Goal: Task Accomplishment & Management: Manage account settings

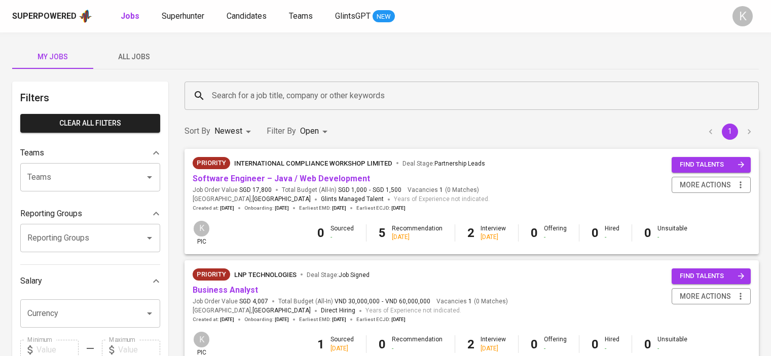
scroll to position [254, 0]
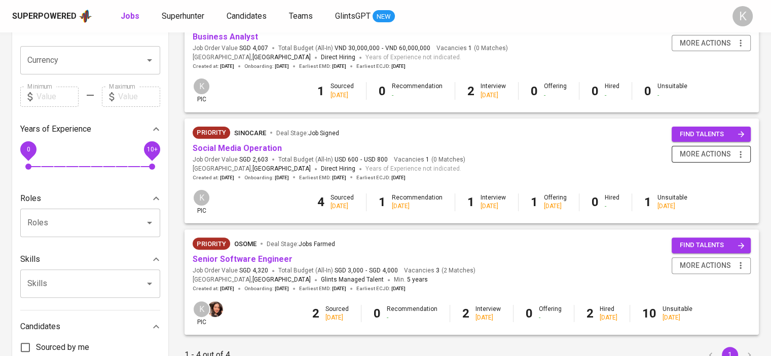
click at [744, 151] on icon "button" at bounding box center [741, 155] width 10 height 10
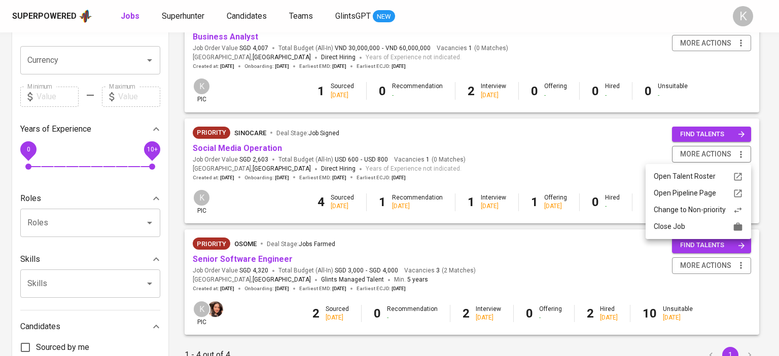
click at [557, 156] on div at bounding box center [389, 178] width 779 height 356
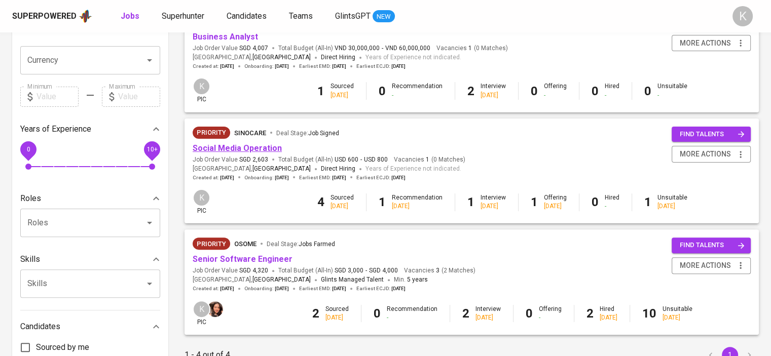
click at [253, 146] on link "Social Media Operation" at bounding box center [237, 149] width 89 height 10
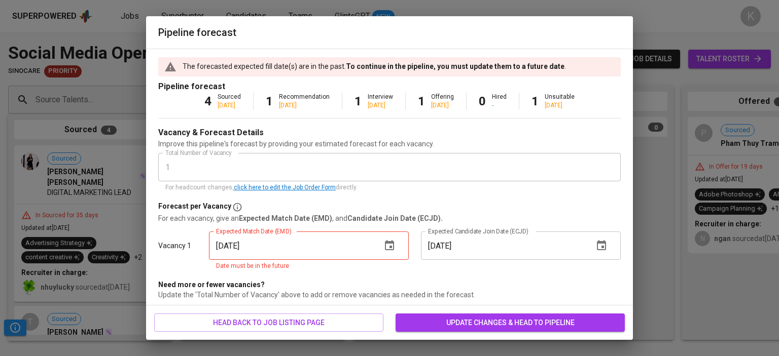
click at [383, 247] on icon "button" at bounding box center [389, 246] width 12 height 12
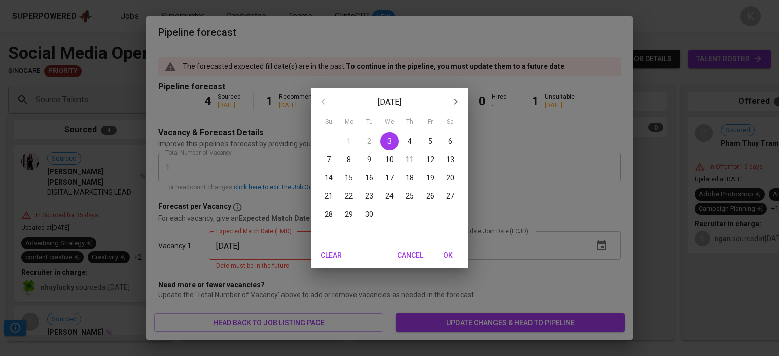
click at [347, 194] on p "22" at bounding box center [349, 196] width 8 height 10
type input "[DATE]"
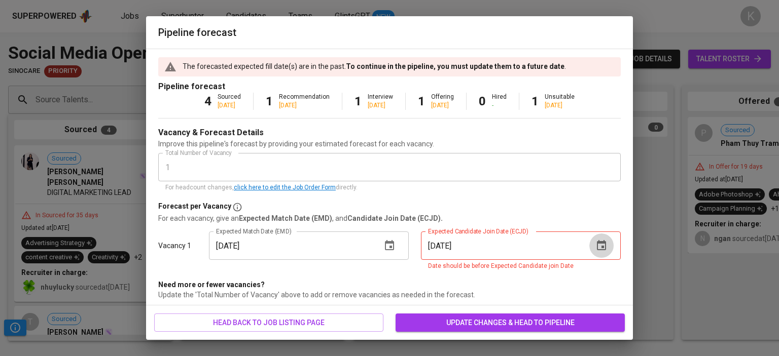
click at [597, 242] on icon "button" at bounding box center [601, 245] width 9 height 10
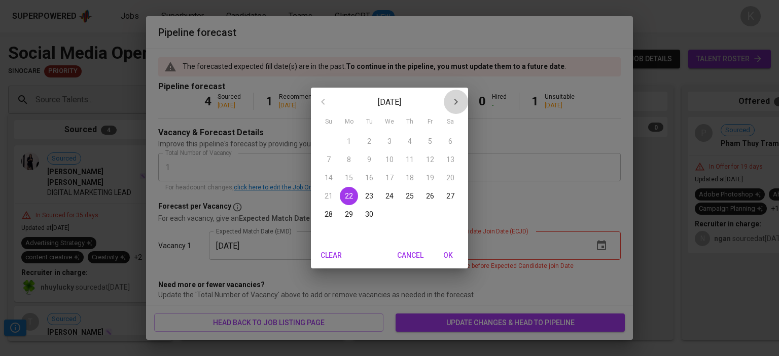
click at [460, 100] on icon "button" at bounding box center [456, 102] width 12 height 12
click at [353, 195] on span "20" at bounding box center [349, 196] width 18 height 10
type input "[DATE]"
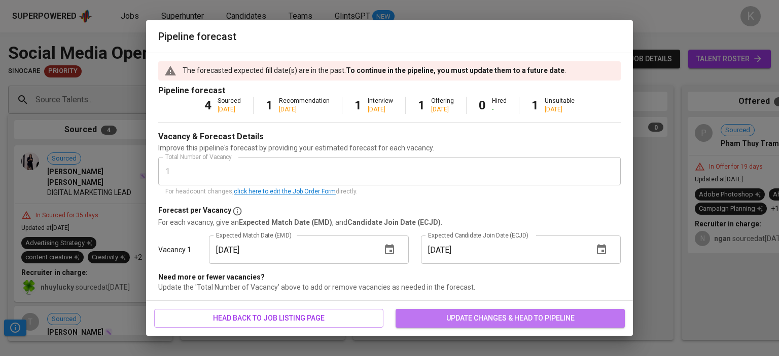
click at [497, 316] on span "update changes & head to pipeline" at bounding box center [510, 318] width 213 height 13
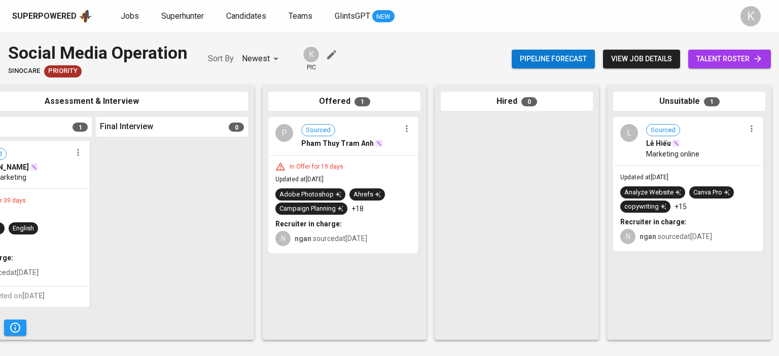
scroll to position [0, 428]
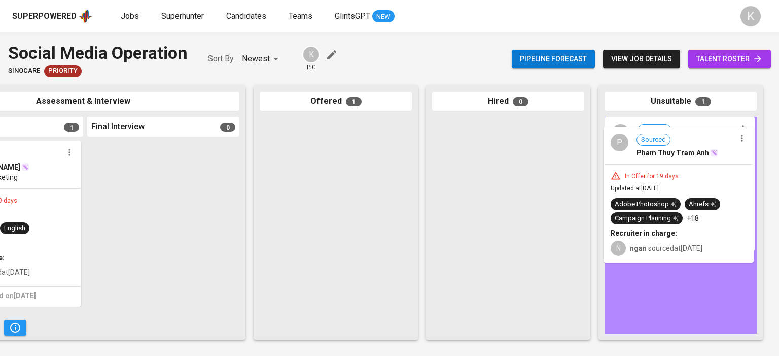
drag, startPoint x: 345, startPoint y: 153, endPoint x: 699, endPoint y: 166, distance: 354.7
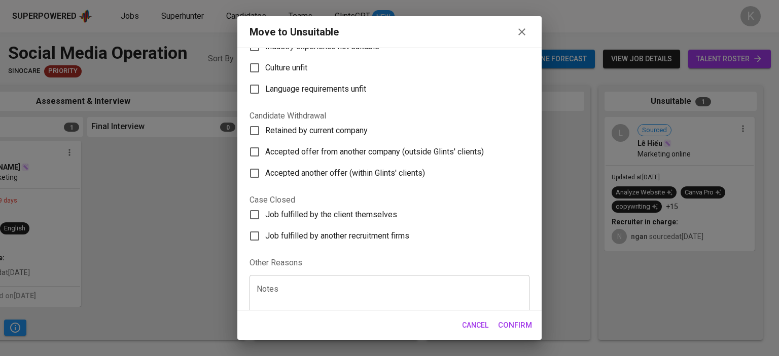
scroll to position [152, 0]
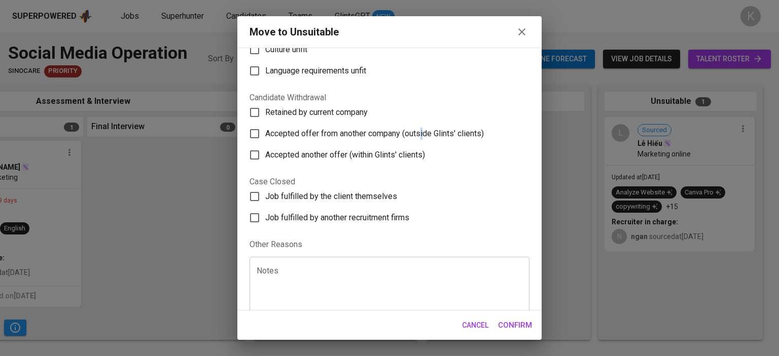
click at [425, 133] on span "Accepted offer from another company (outside Glints' clients)" at bounding box center [374, 134] width 219 height 12
click at [276, 137] on span "Accepted offer from another company (outside Glints' clients)" at bounding box center [374, 134] width 219 height 12
click at [265, 137] on input "Accepted offer from another company (outside Glints' clients)" at bounding box center [254, 133] width 21 height 21
checkbox input "true"
click at [520, 328] on span "Confirm" at bounding box center [515, 325] width 34 height 13
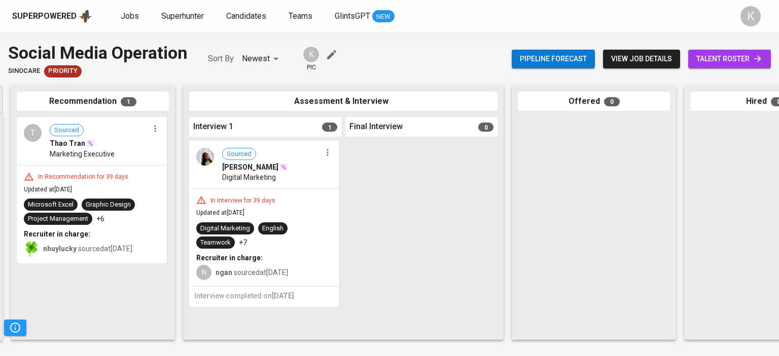
scroll to position [0, 0]
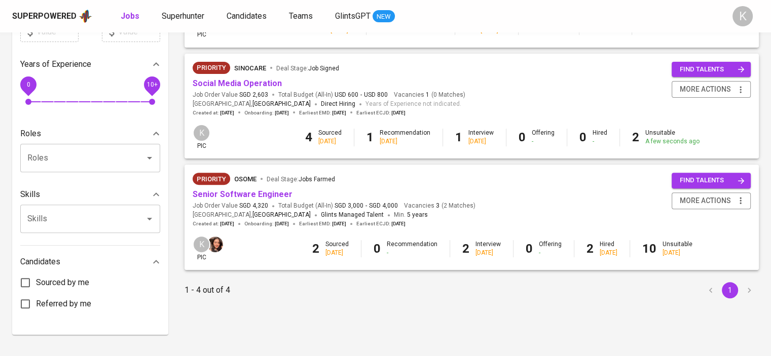
scroll to position [335, 0]
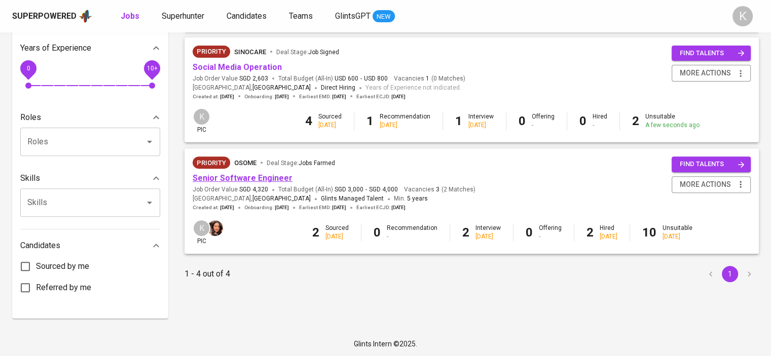
click at [238, 178] on link "Senior Software Engineer" at bounding box center [243, 178] width 100 height 10
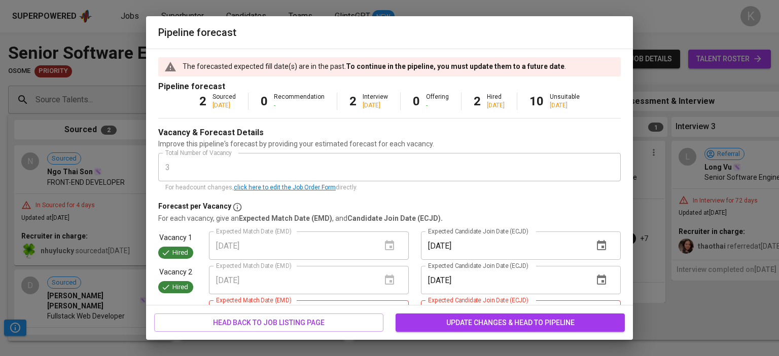
click at [654, 18] on div "Pipeline forecast The forecasted expected fill date(s) are in the past. To cont…" at bounding box center [389, 178] width 779 height 356
click at [672, 303] on div "Pipeline forecast The forecasted expected fill date(s) are in the past. To cont…" at bounding box center [389, 178] width 779 height 356
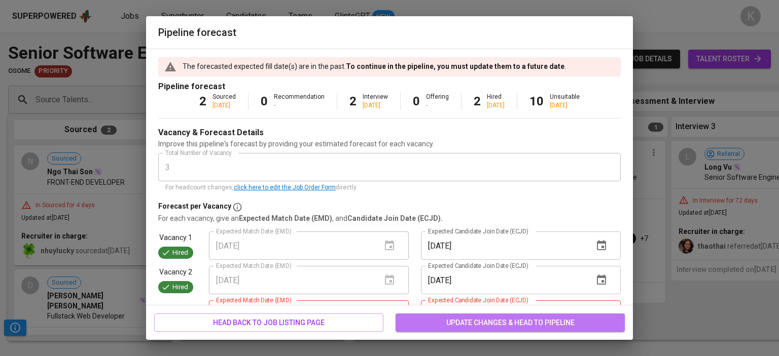
click at [435, 322] on span "update changes & head to pipeline" at bounding box center [510, 323] width 213 height 13
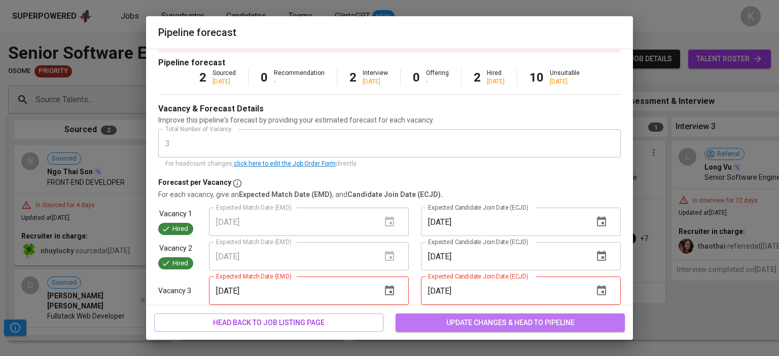
click at [435, 322] on span "update changes & head to pipeline" at bounding box center [510, 323] width 213 height 13
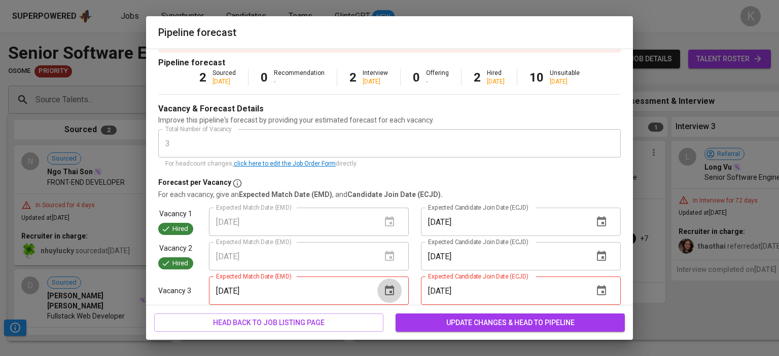
click at [384, 291] on icon "button" at bounding box center [389, 291] width 12 height 12
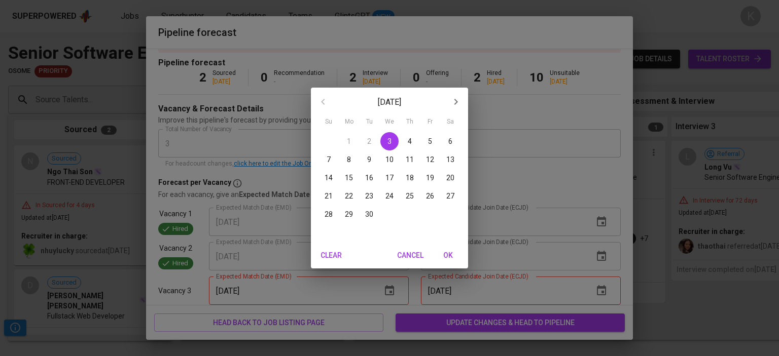
click at [454, 103] on icon "button" at bounding box center [456, 102] width 12 height 12
click at [349, 158] on p "6" at bounding box center [349, 160] width 4 height 10
type input "[DATE]"
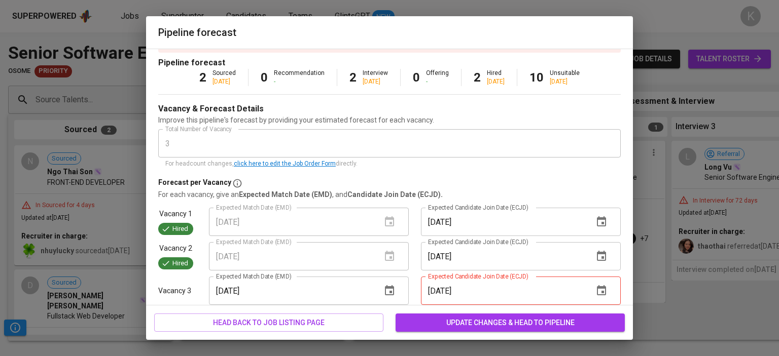
click at [597, 293] on icon "button" at bounding box center [601, 290] width 9 height 10
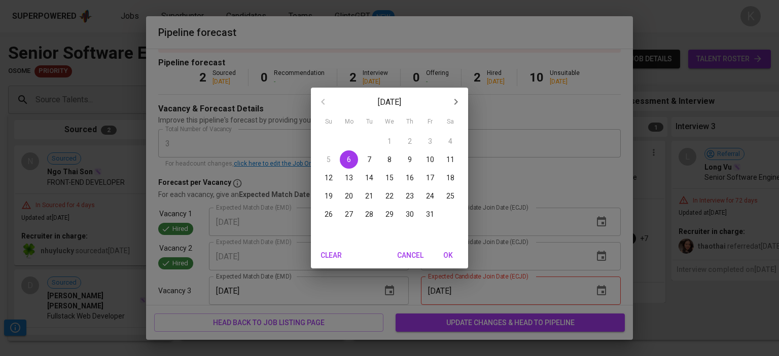
click at [454, 101] on icon "button" at bounding box center [456, 102] width 12 height 12
click at [347, 163] on button "3" at bounding box center [349, 160] width 18 height 18
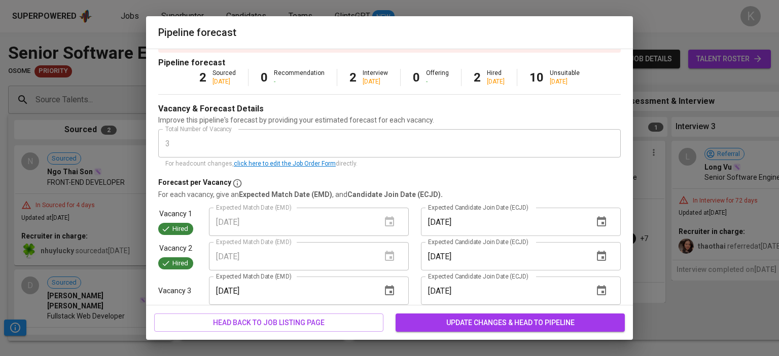
click at [598, 285] on icon "button" at bounding box center [601, 291] width 12 height 12
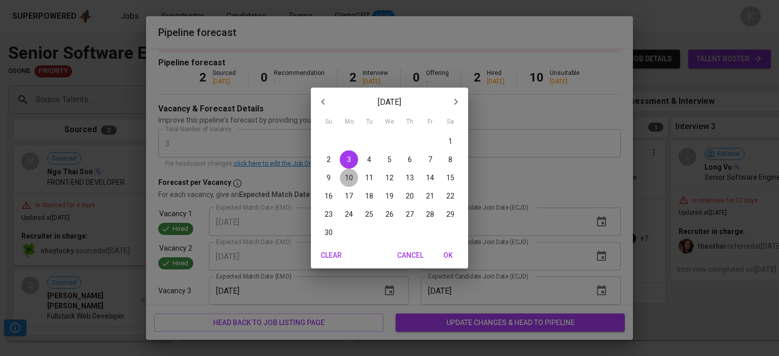
click at [347, 176] on p "10" at bounding box center [349, 178] width 8 height 10
type input "[DATE]"
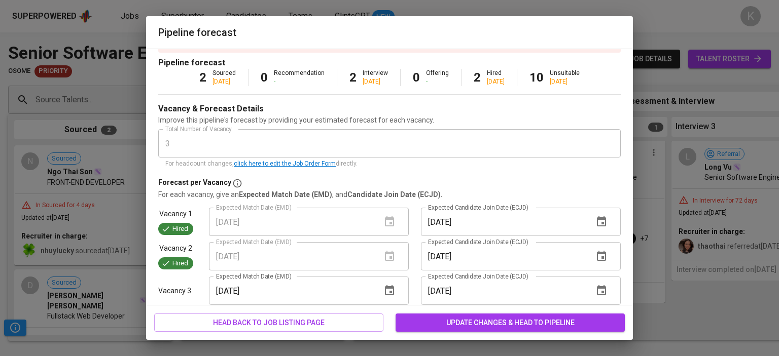
click at [489, 322] on span "update changes & head to pipeline" at bounding box center [510, 323] width 213 height 13
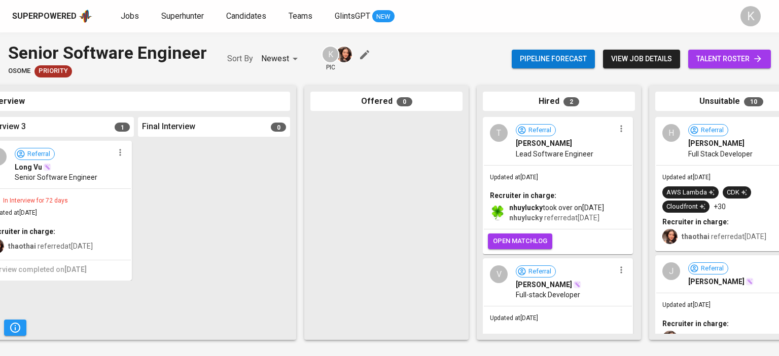
scroll to position [0, 691]
drag, startPoint x: 548, startPoint y: 339, endPoint x: 174, endPoint y: 336, distance: 373.2
click at [174, 336] on div "Source Talents... Source Talents... Sourced 2 N Sourced Ngo Thai Son FRONT-END …" at bounding box center [69, 213] width 1520 height 271
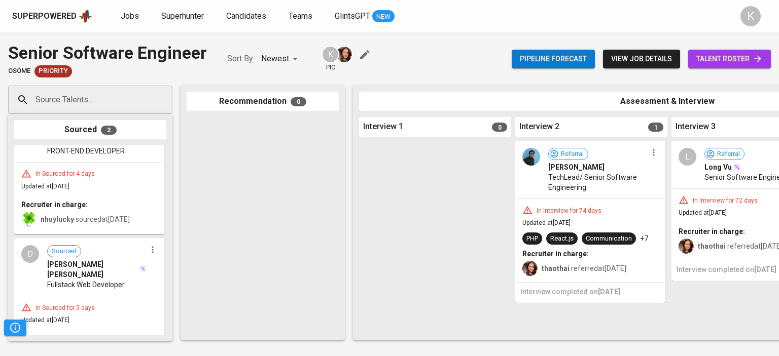
scroll to position [61, 0]
